Goal: Register for event/course

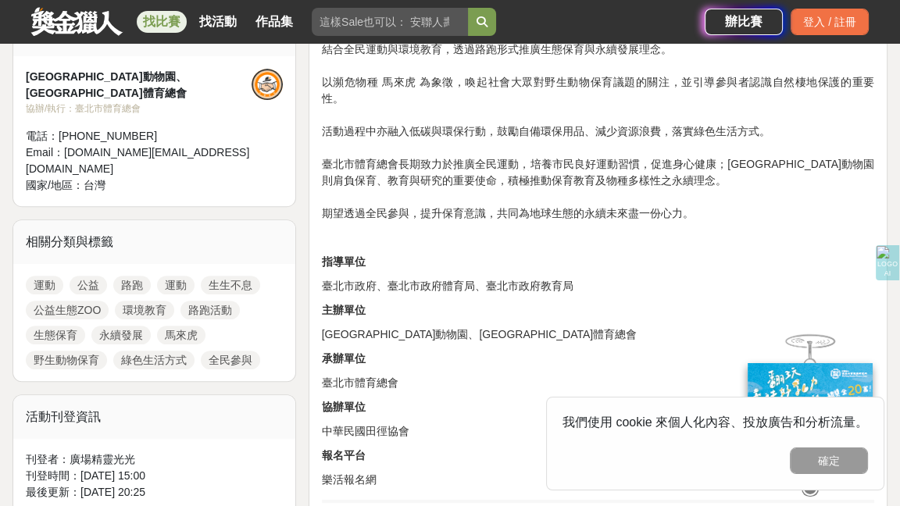
scroll to position [703, 0]
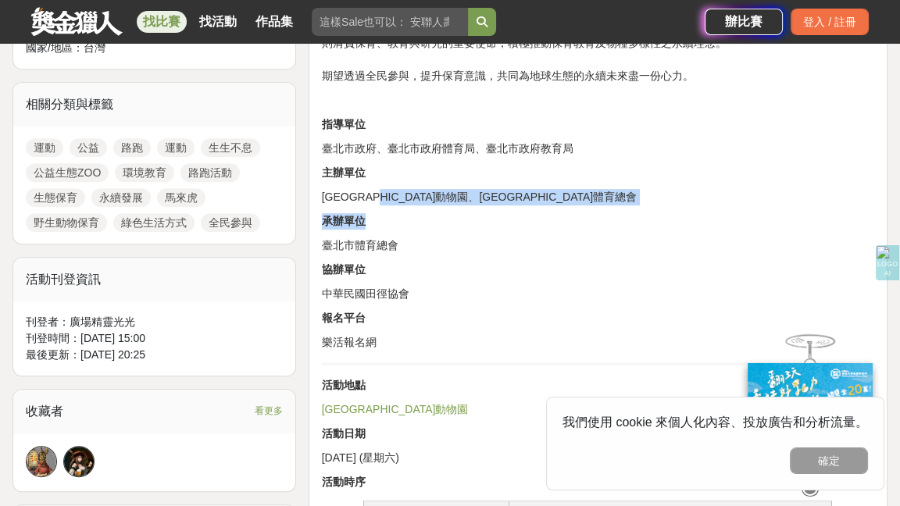
drag, startPoint x: 411, startPoint y: 179, endPoint x: 486, endPoint y: 226, distance: 88.8
drag, startPoint x: 540, startPoint y: 282, endPoint x: 520, endPoint y: 237, distance: 48.6
click at [537, 286] on p "中華民國田徑協會" at bounding box center [598, 294] width 552 height 16
drag, startPoint x: 412, startPoint y: 178, endPoint x: 483, endPoint y: 173, distance: 71.3
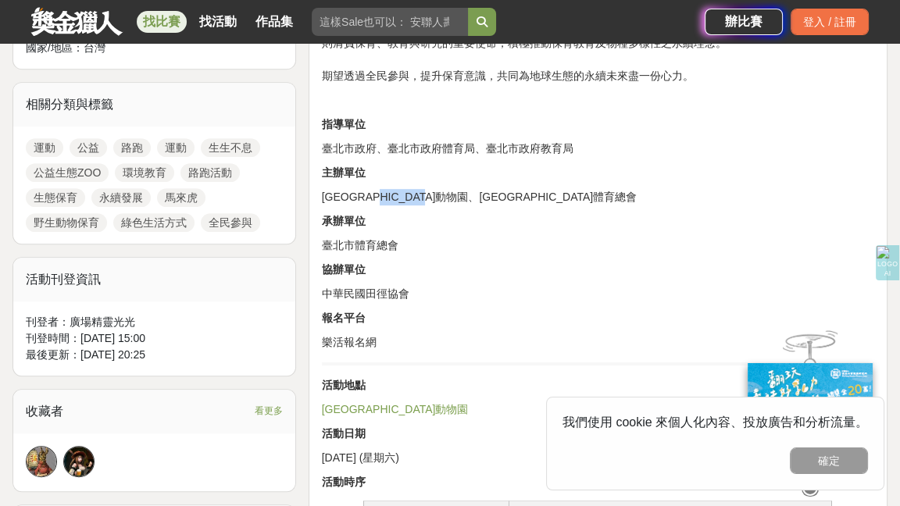
click at [483, 189] on p "[GEOGRAPHIC_DATA]動物園、[GEOGRAPHIC_DATA]體育總會" at bounding box center [598, 197] width 552 height 16
copy p "臺北市體育總會"
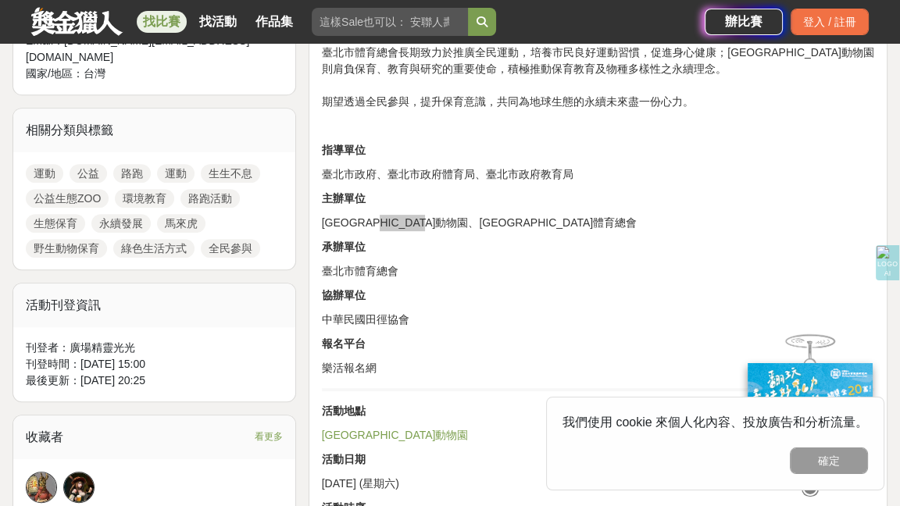
scroll to position [781, 0]
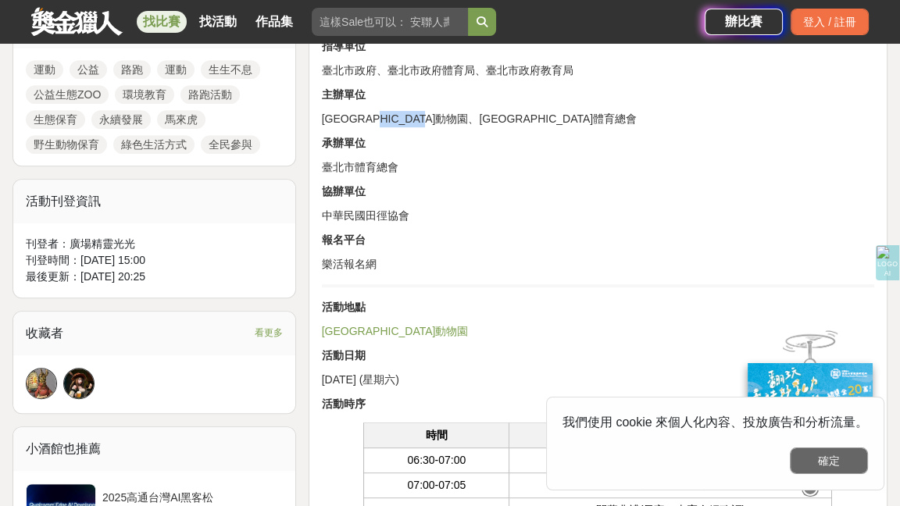
click at [848, 460] on button "確定" at bounding box center [829, 461] width 78 height 27
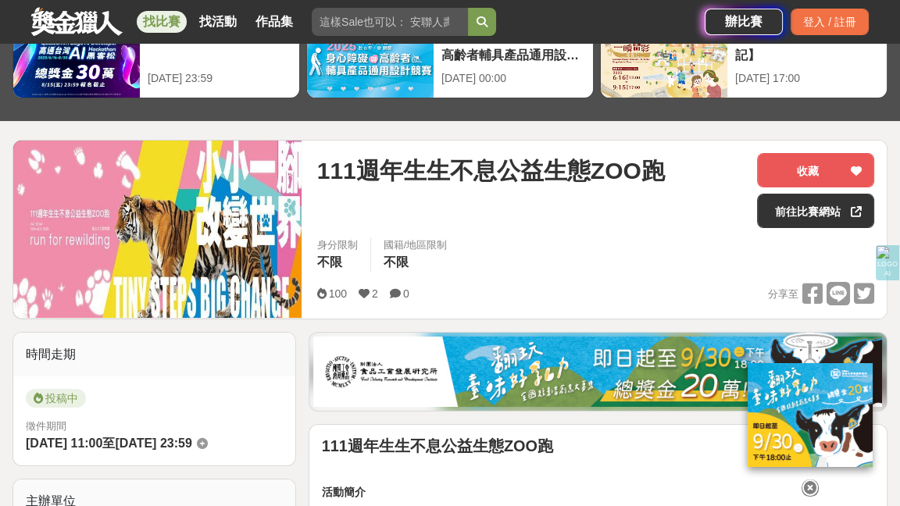
scroll to position [489, 0]
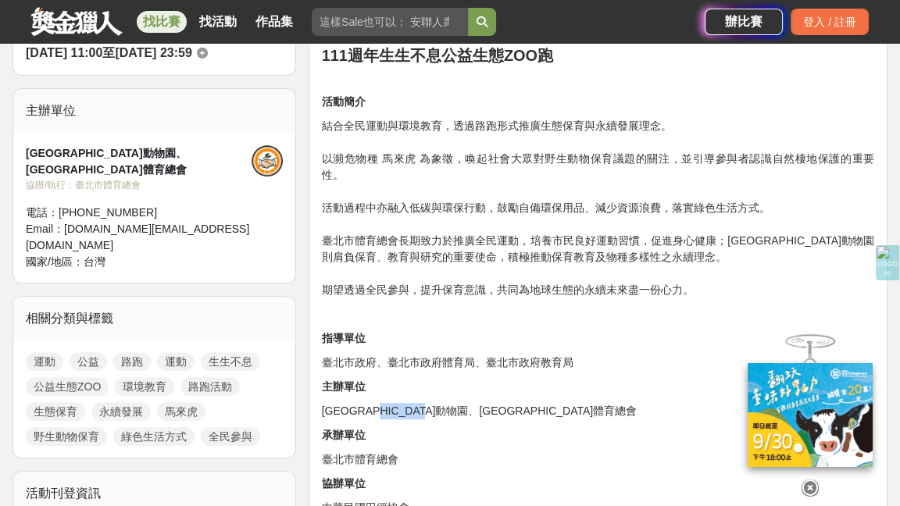
copy p "臺北市體育總會"
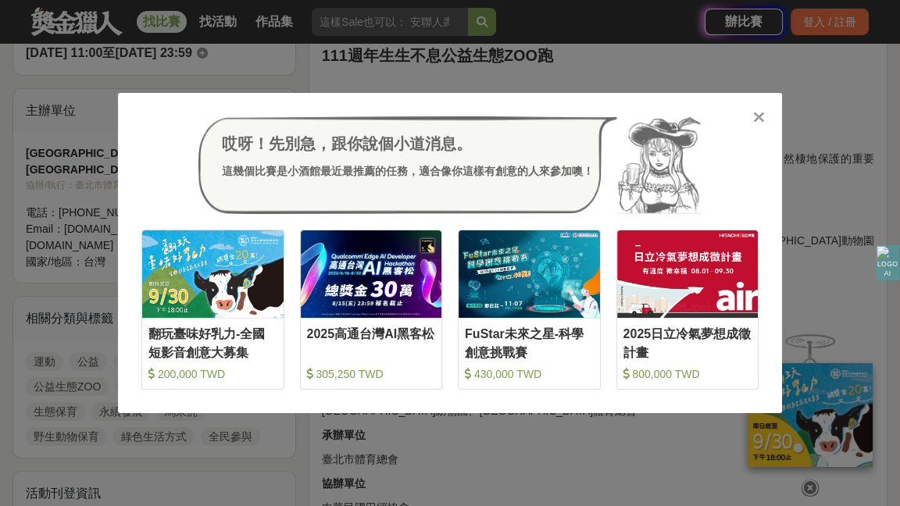
click at [760, 117] on icon at bounding box center [759, 117] width 12 height 16
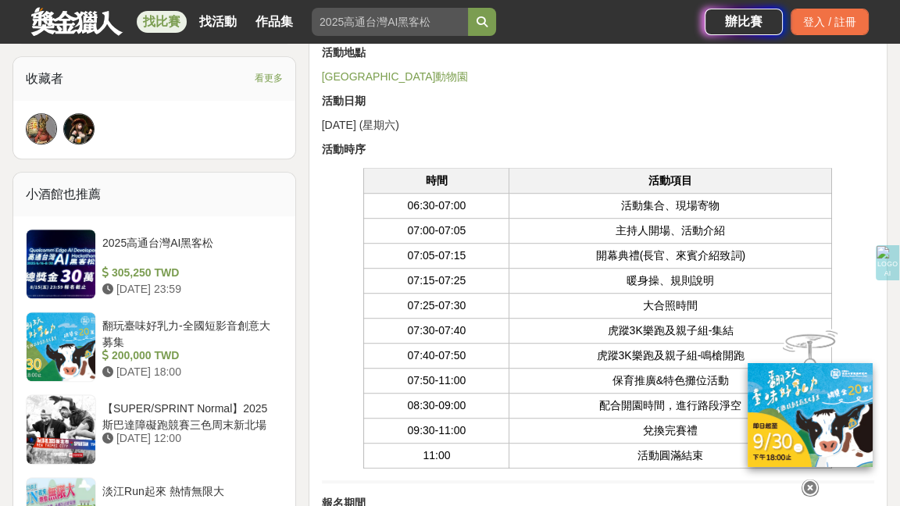
scroll to position [1114, 0]
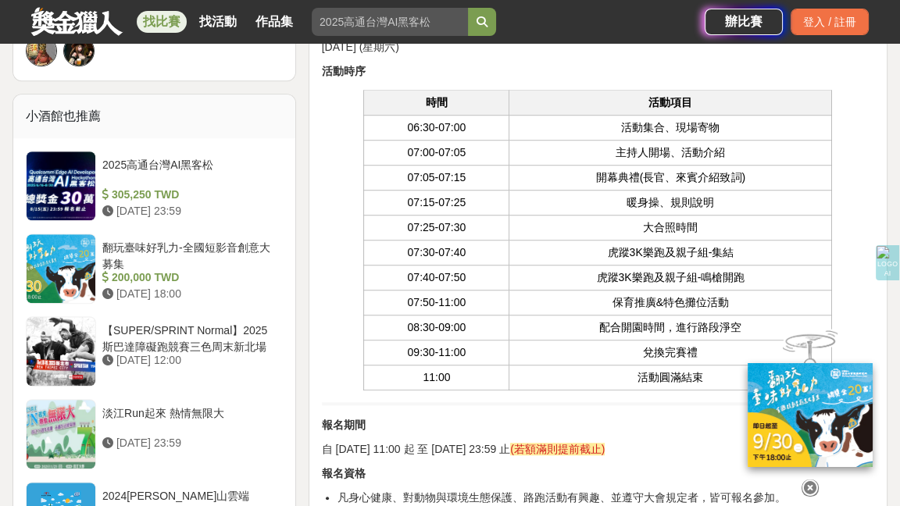
click at [340, 244] on div "111週年生生不息公益生態ZOO跑 活動簡介 結合全民運動與環境教育，透過路跑形式推廣生態保育與永續發展理念。 以瀕危物種 馬來虎 為象徵，喚起社會大眾對野生…" at bounding box center [598, 500] width 552 height 2156
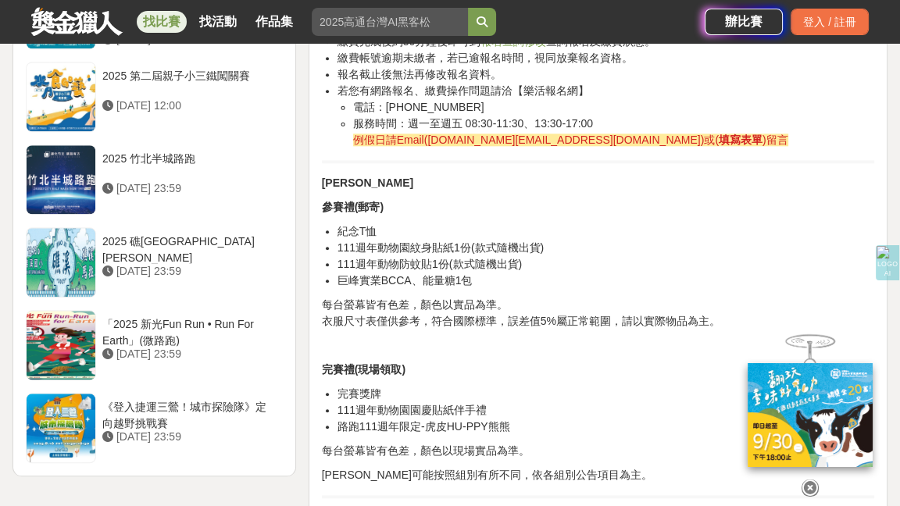
scroll to position [1817, 0]
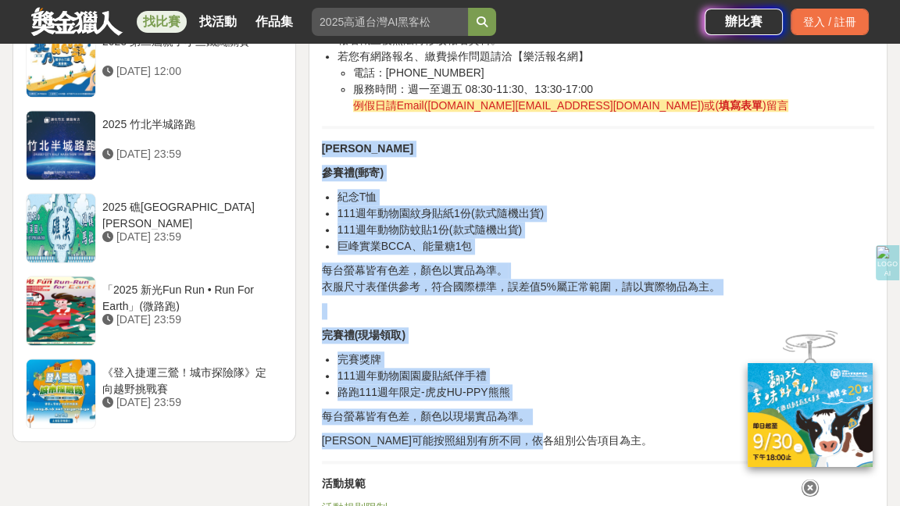
drag, startPoint x: 322, startPoint y: 127, endPoint x: 601, endPoint y: 423, distance: 406.7
copy div "[PERSON_NAME] 參賽禮(郵寄) 紀念T恤 111週年動物園紋身貼紙1份(款式隨機出貨) 111週年動物防蚊貼1份(款式隨機出貨) 巨峰實業BCCA…"
click at [587, 165] on p "參賽禮(郵寄)" at bounding box center [598, 173] width 552 height 16
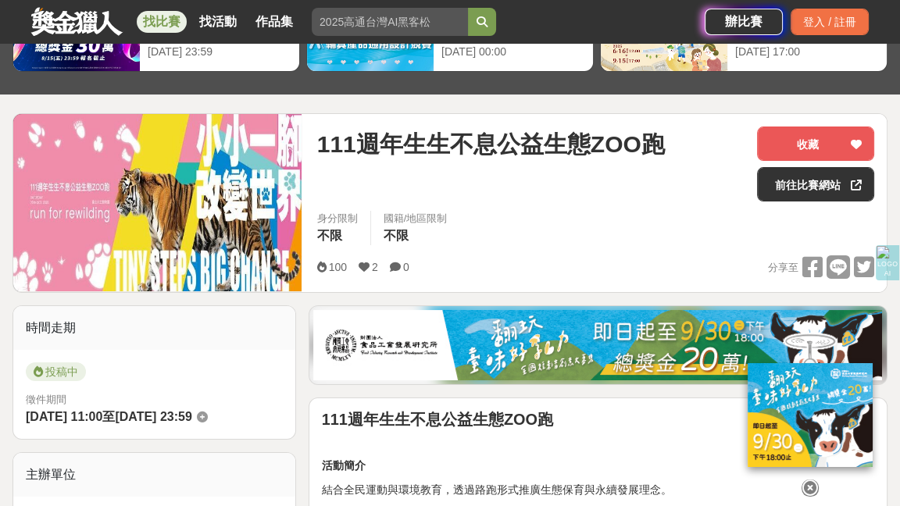
scroll to position [98, 0]
